Goal: Find specific page/section: Find specific page/section

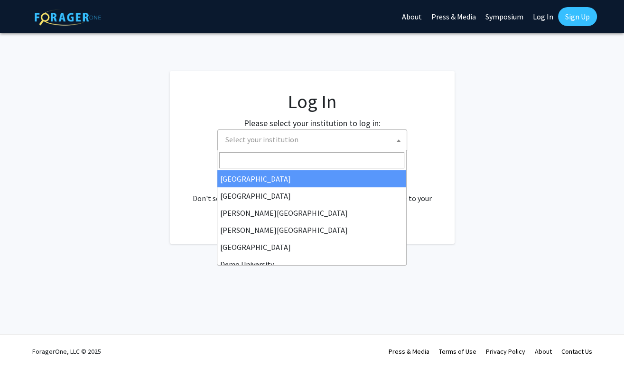
click at [313, 140] on span "Select your institution" at bounding box center [313, 139] width 185 height 19
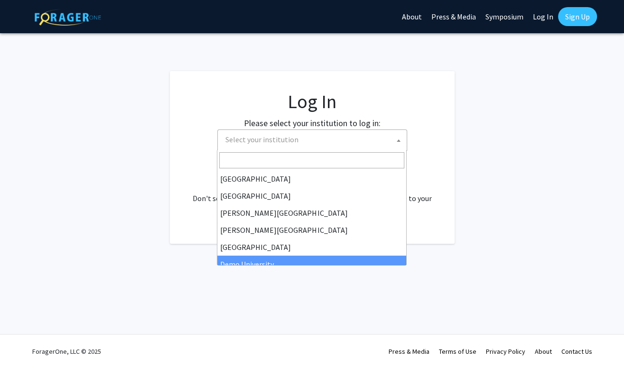
drag, startPoint x: 287, startPoint y: 247, endPoint x: 298, endPoint y: 259, distance: 17.1
select select "8"
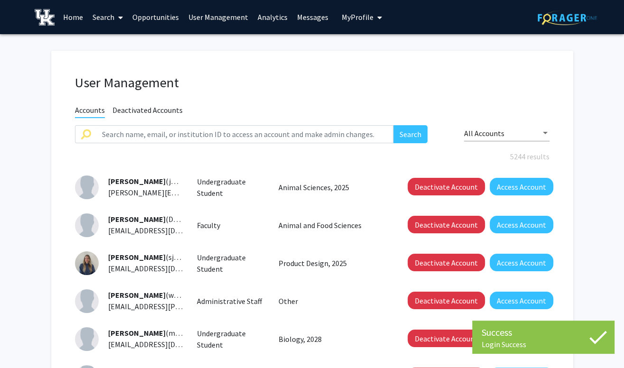
click at [275, 16] on link "Analytics" at bounding box center [272, 16] width 39 height 33
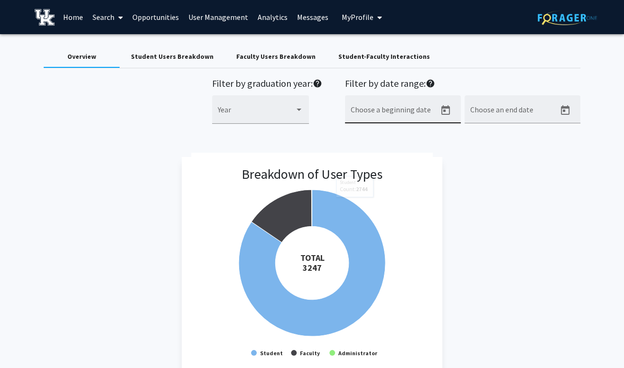
click at [450, 111] on icon "Open calendar" at bounding box center [445, 110] width 11 height 11
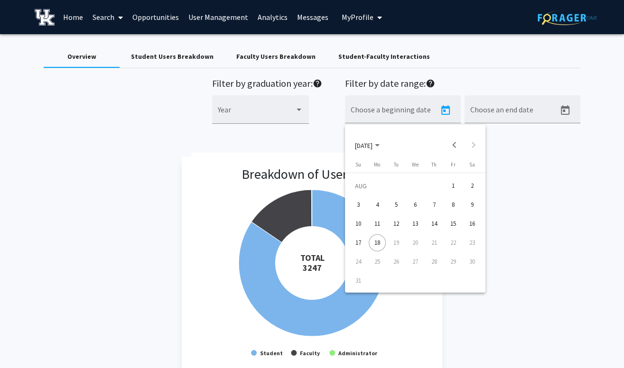
click at [539, 179] on div at bounding box center [312, 184] width 624 height 368
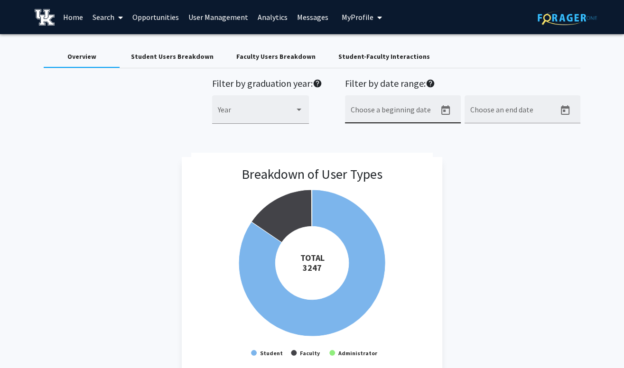
click at [401, 111] on input "Choose a beginning date" at bounding box center [392, 113] width 85 height 9
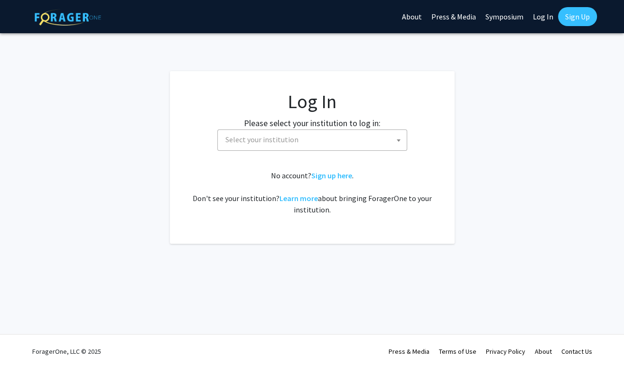
click at [307, 151] on fg-card-body "Log In Please select your institution to log in: Baylor University Brandeis Uni…" at bounding box center [312, 157] width 247 height 135
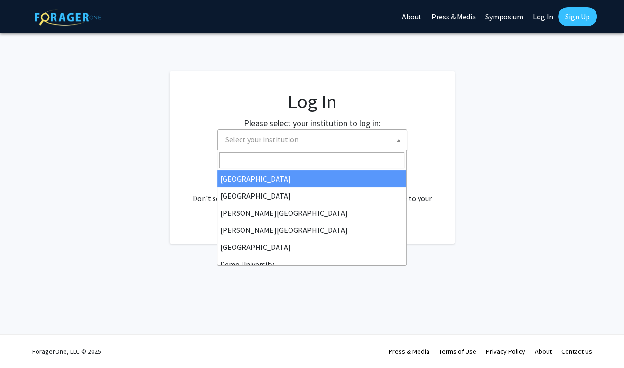
click at [303, 145] on span "Select your institution" at bounding box center [313, 139] width 185 height 19
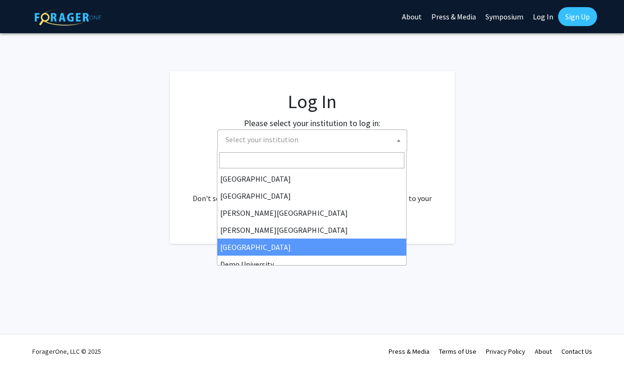
scroll to position [18, 0]
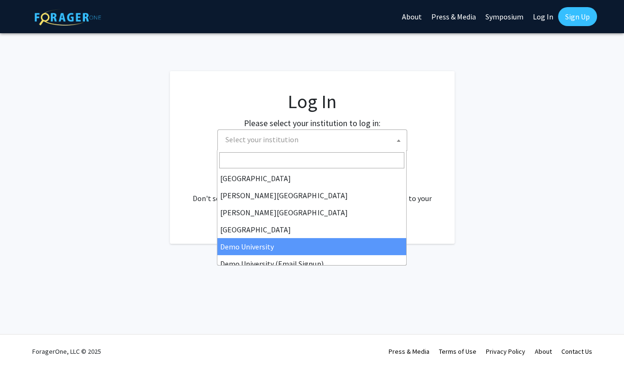
select select "8"
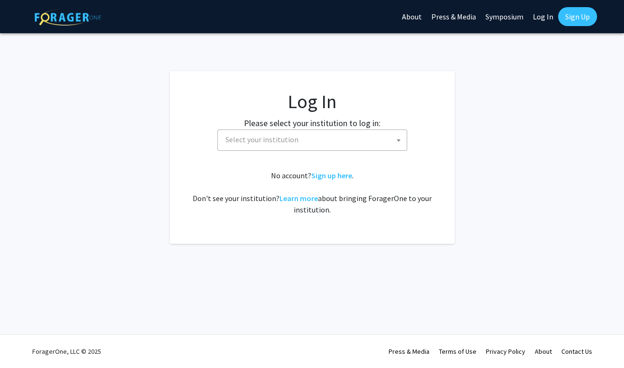
click at [266, 145] on span "Select your institution" at bounding box center [313, 139] width 185 height 19
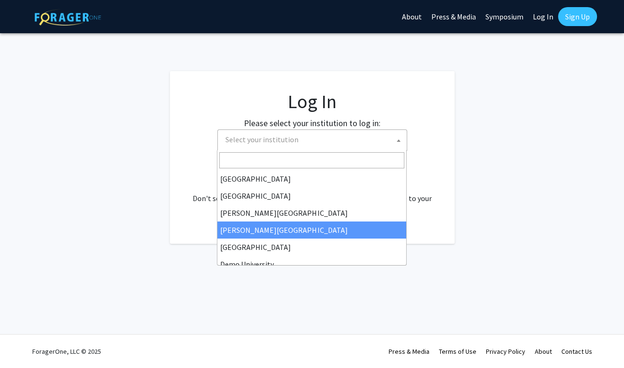
scroll to position [14, 0]
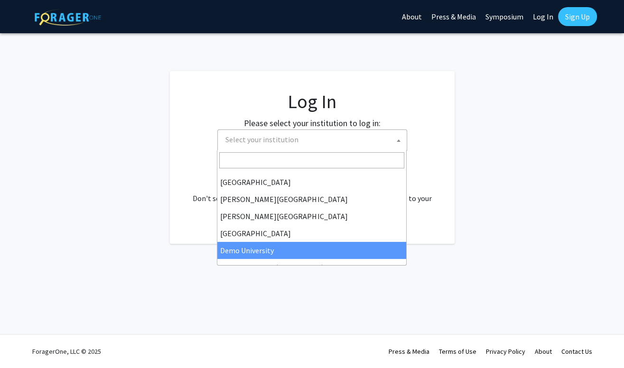
select select "8"
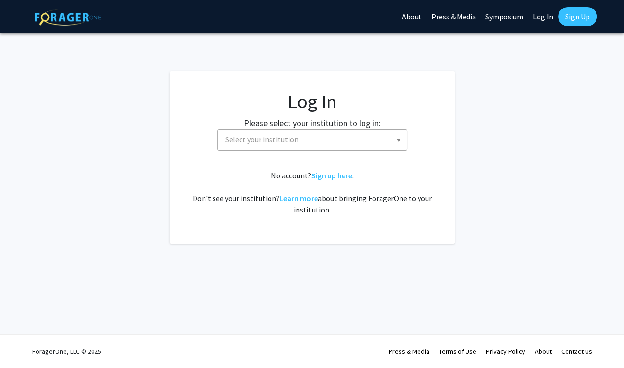
click at [312, 130] on span "Select your institution" at bounding box center [313, 139] width 185 height 19
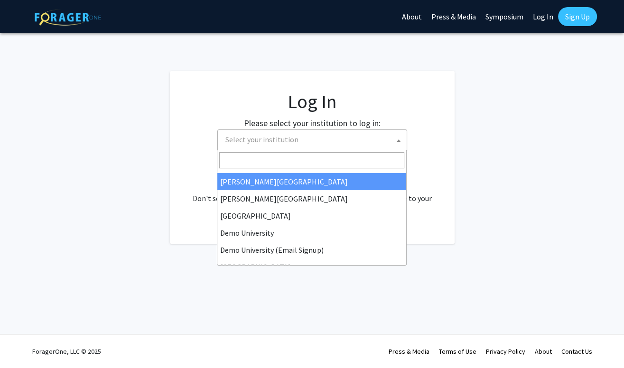
scroll to position [34, 0]
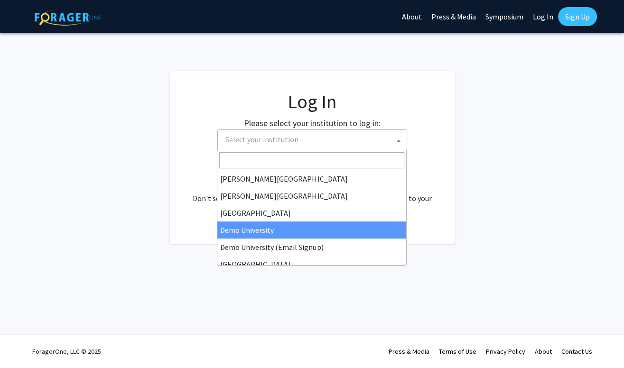
select select "8"
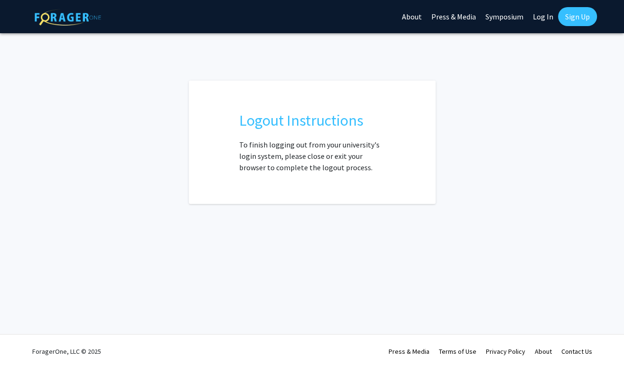
click at [539, 17] on link "Log In" at bounding box center [543, 16] width 30 height 33
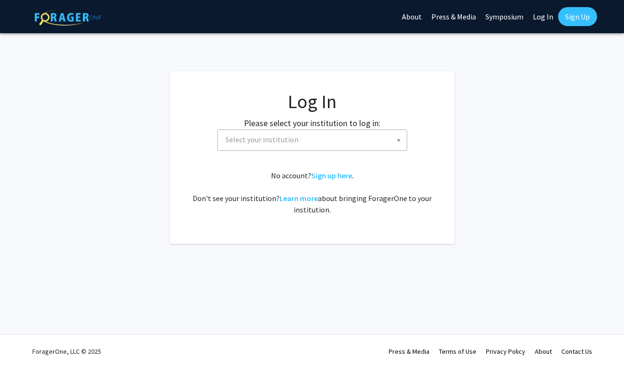
click at [319, 136] on span "Select your institution" at bounding box center [313, 139] width 185 height 19
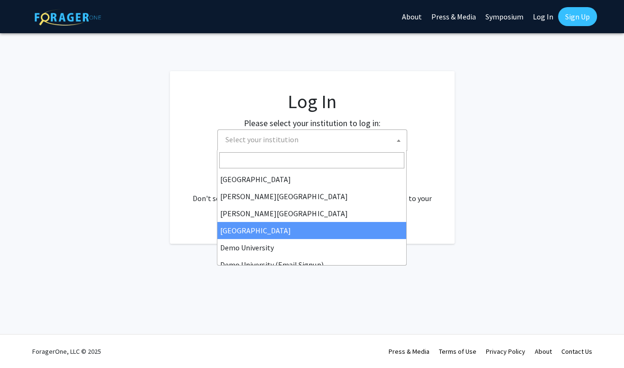
scroll to position [19, 0]
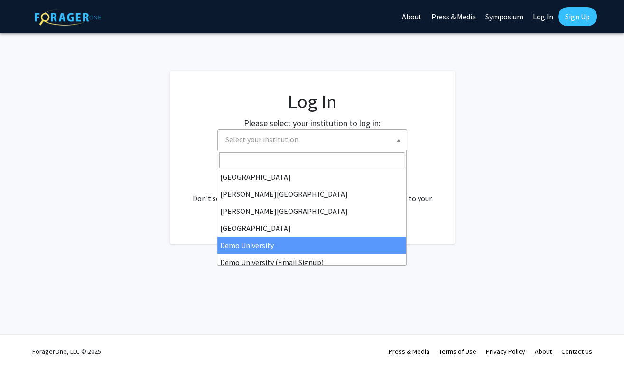
select select "8"
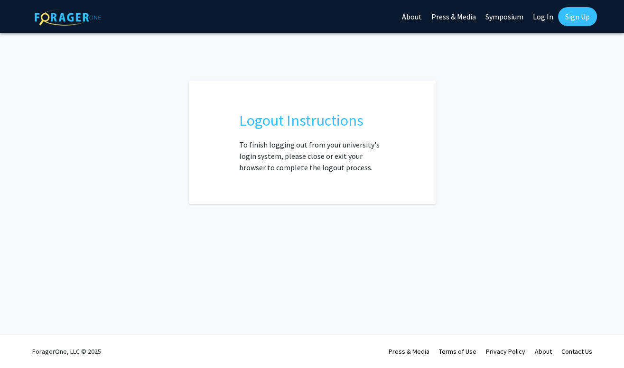
click at [547, 17] on link "Log In" at bounding box center [543, 16] width 30 height 33
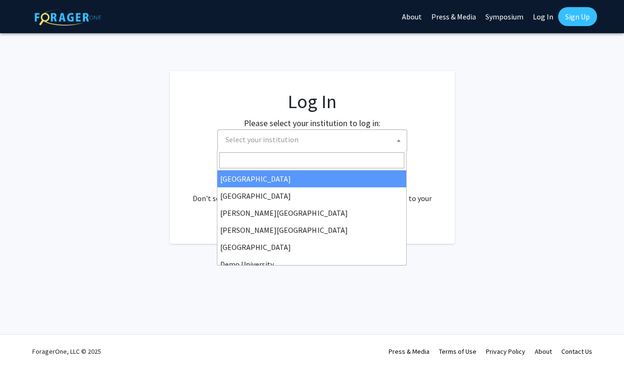
click at [327, 131] on span "Select your institution" at bounding box center [313, 139] width 185 height 19
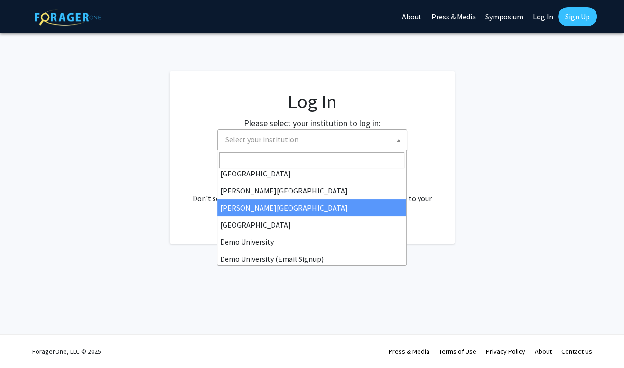
scroll to position [25, 0]
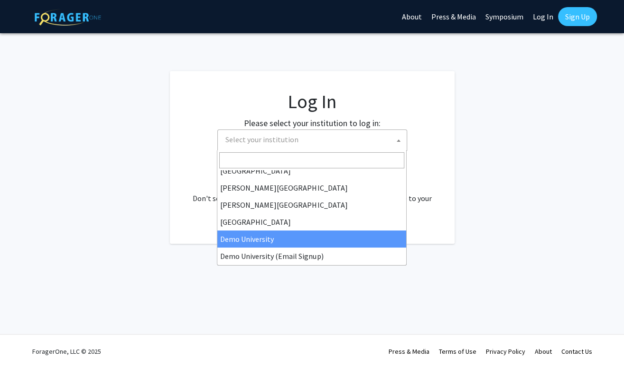
select select "8"
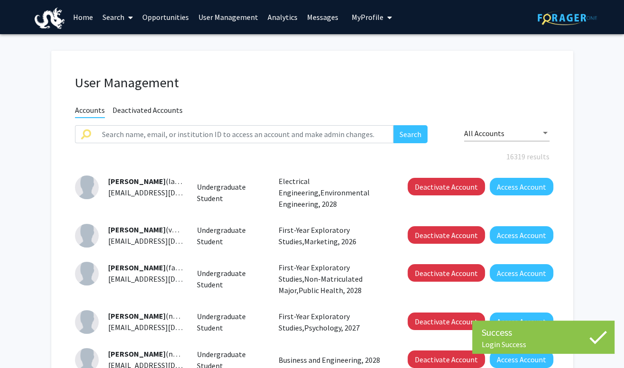
click at [280, 18] on link "Analytics" at bounding box center [282, 16] width 39 height 33
